Goal: Check status

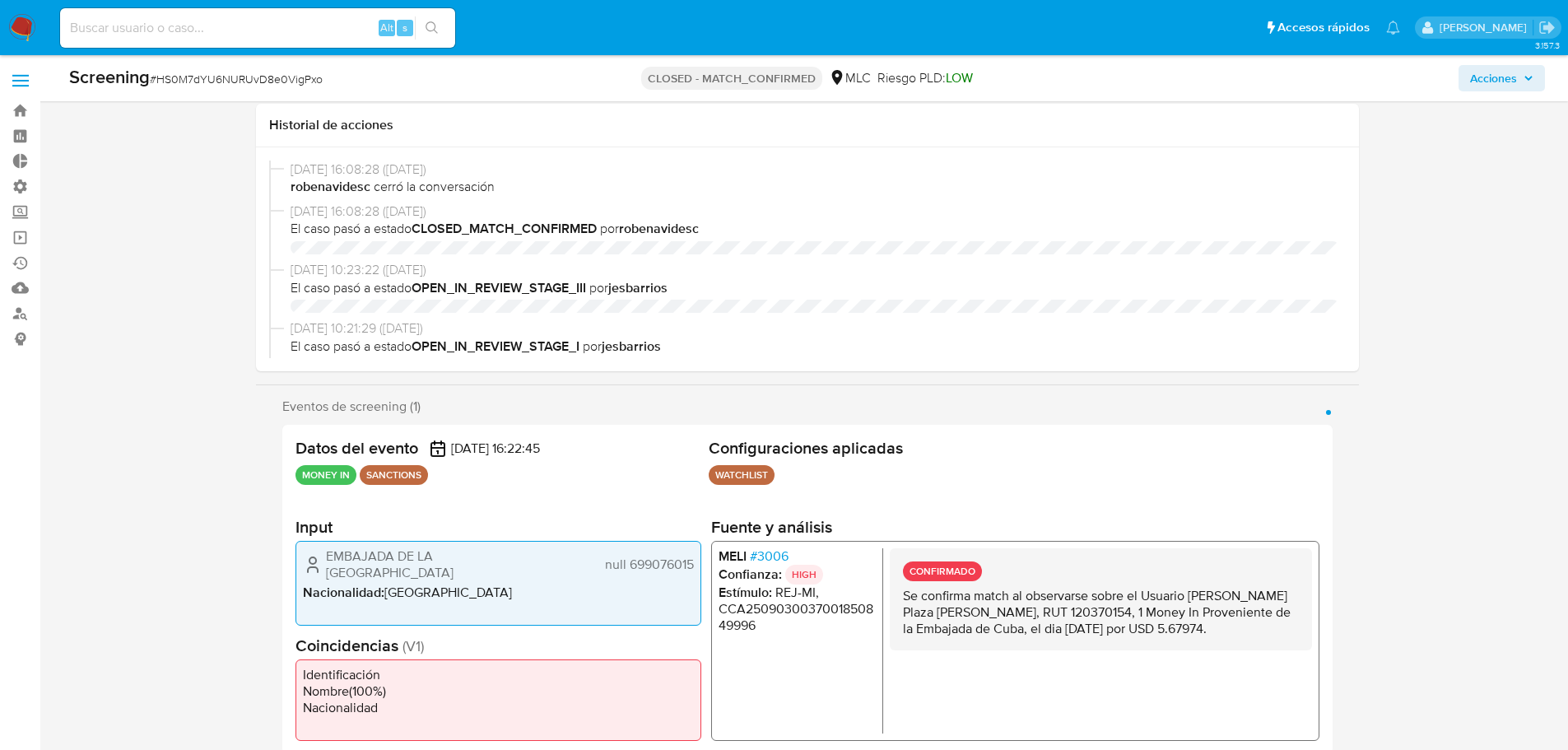
select select "10"
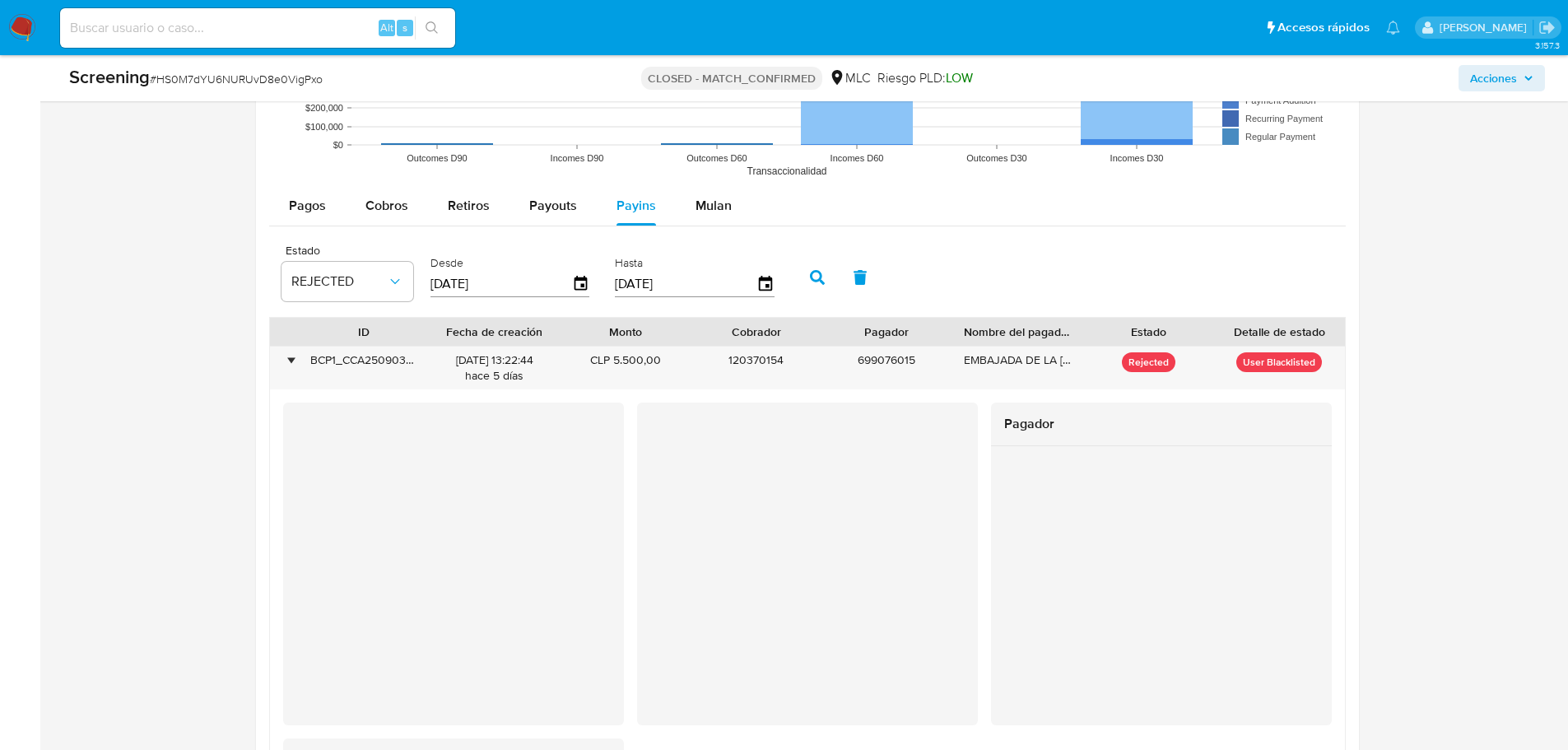
scroll to position [659, 0]
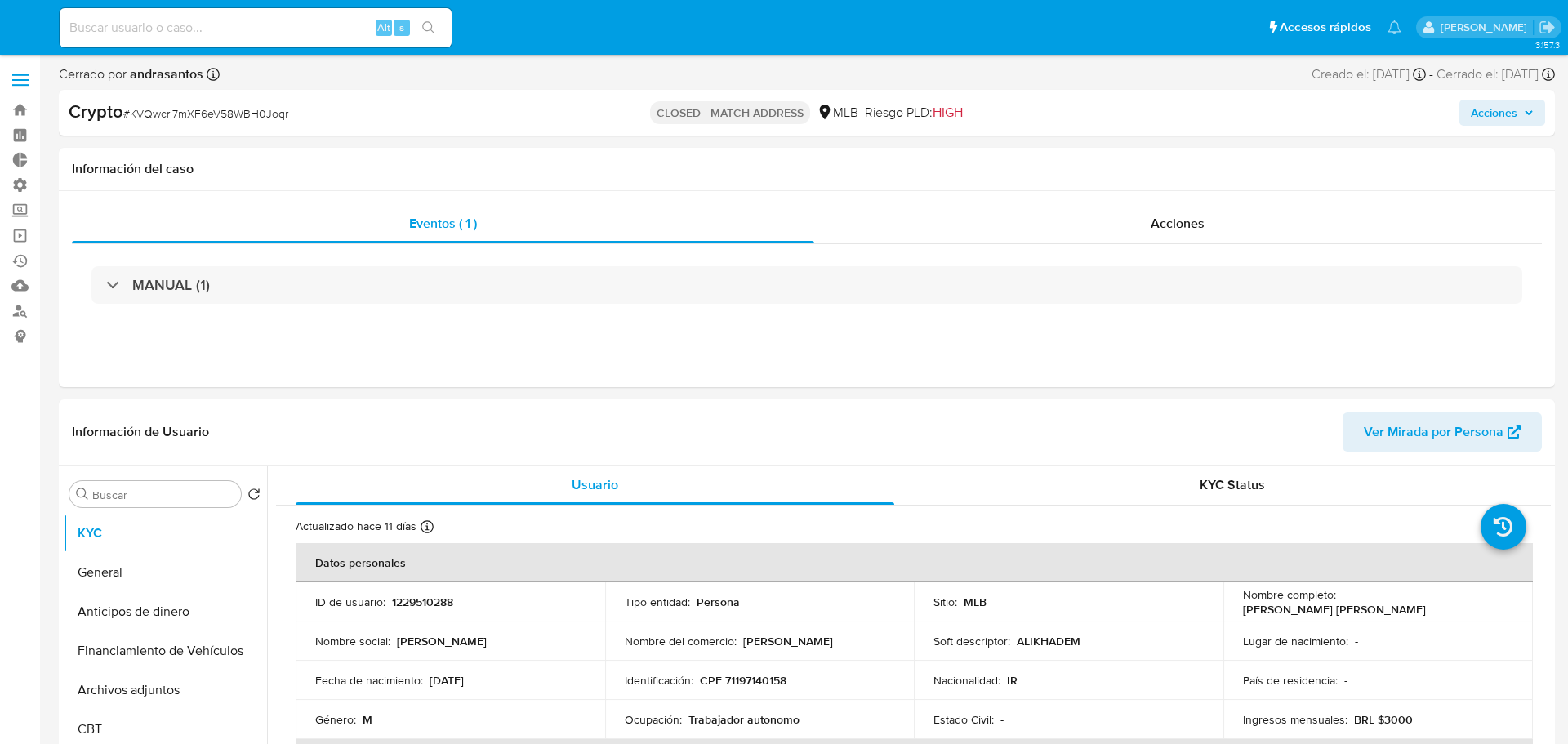
select select "10"
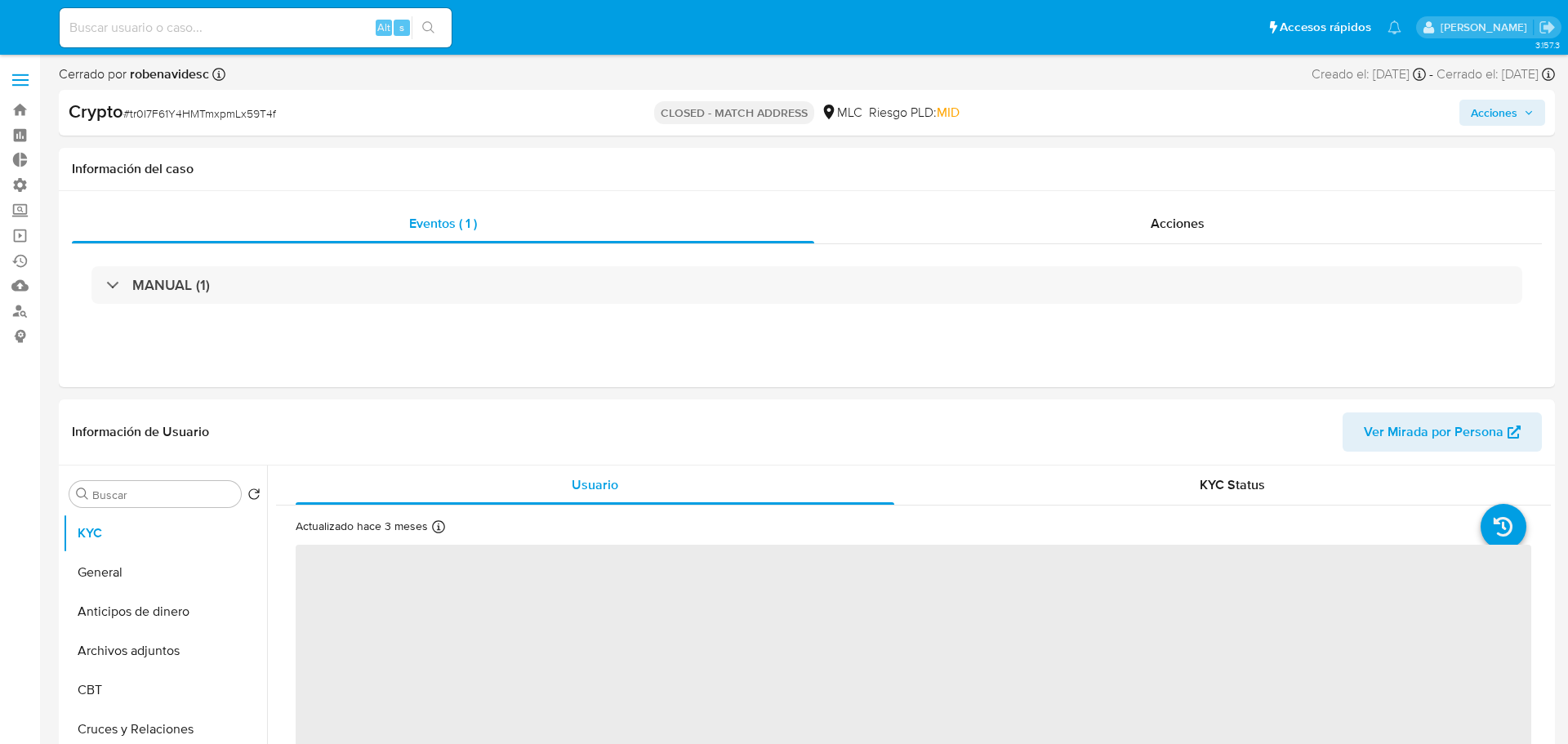
select select "10"
